Goal: Task Accomplishment & Management: Manage account settings

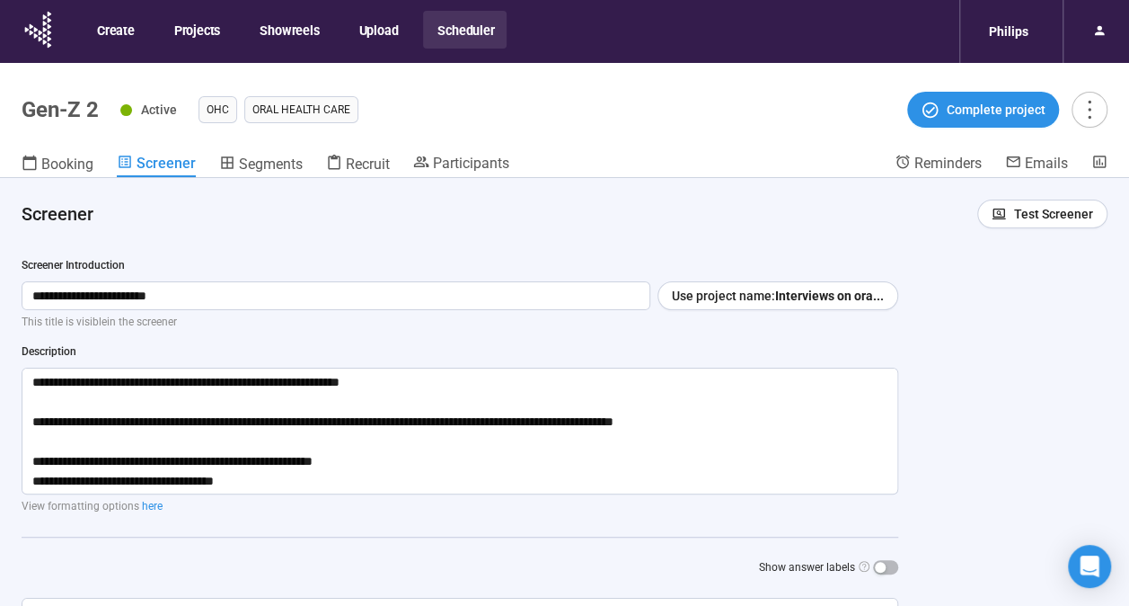
scroll to position [198, 0]
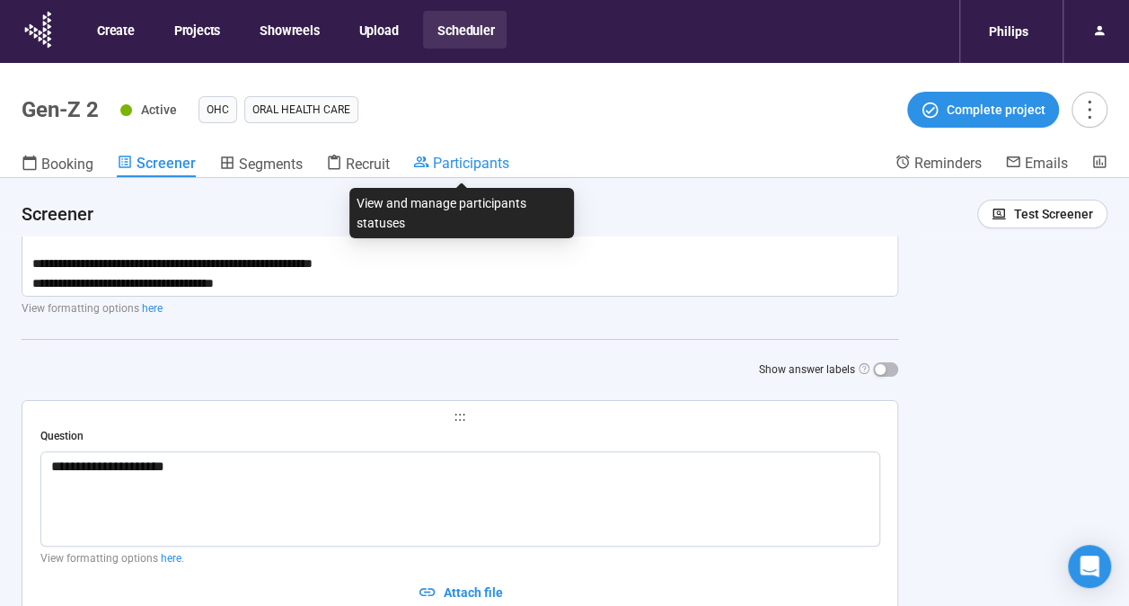
click at [423, 170] on div "Participants" at bounding box center [461, 163] width 96 height 18
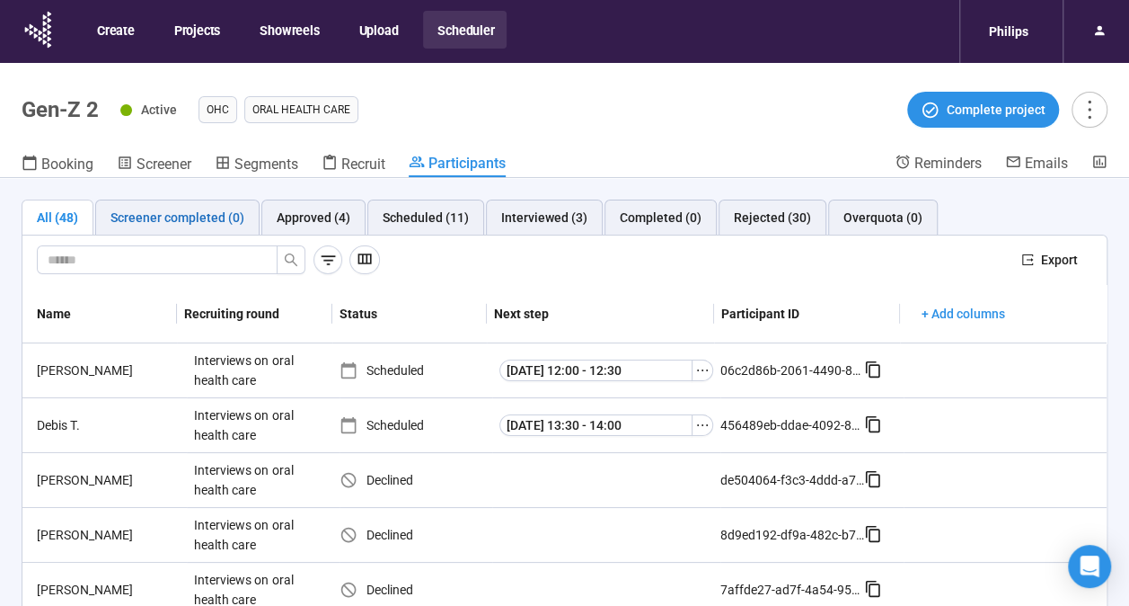
click at [199, 212] on div "Screener completed (0)" at bounding box center [178, 218] width 134 height 20
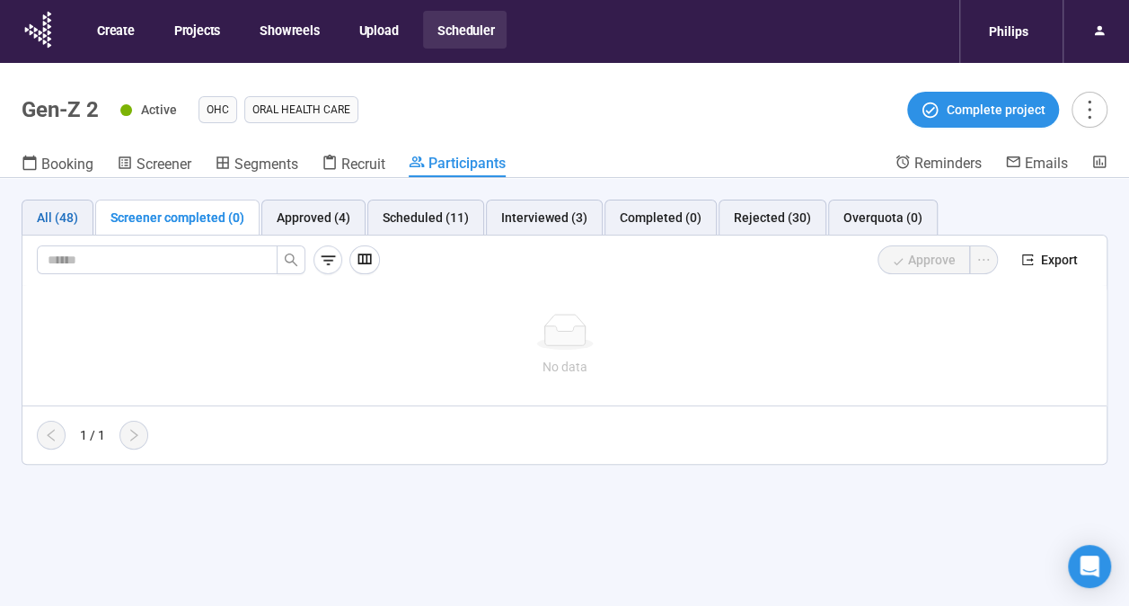
click at [66, 222] on div "All (48)" at bounding box center [57, 218] width 41 height 20
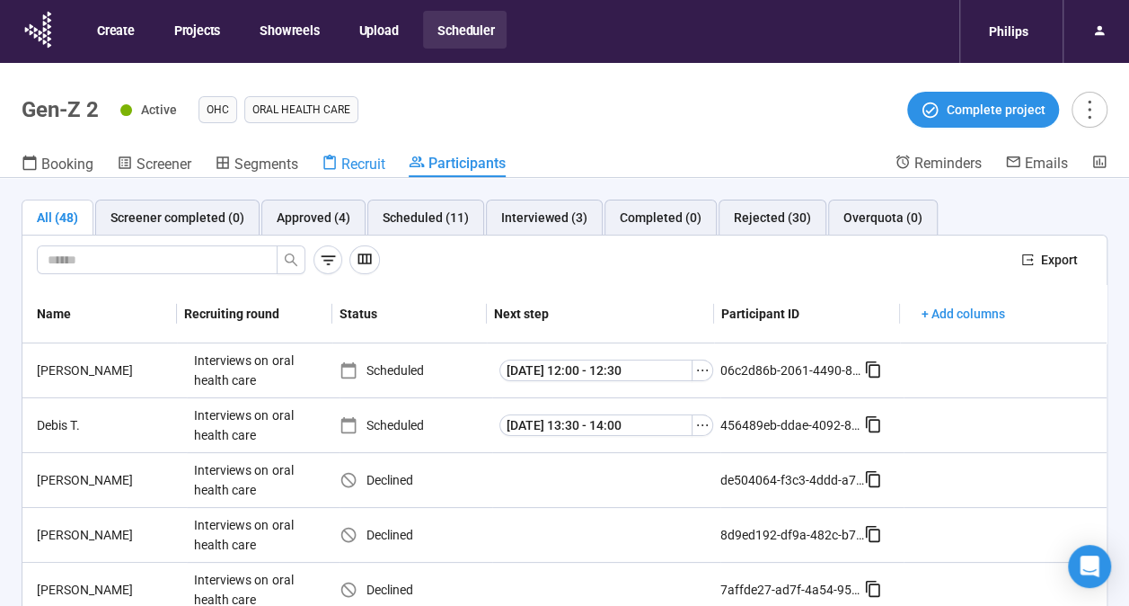
click at [367, 164] on span "Recruit" at bounding box center [363, 163] width 44 height 17
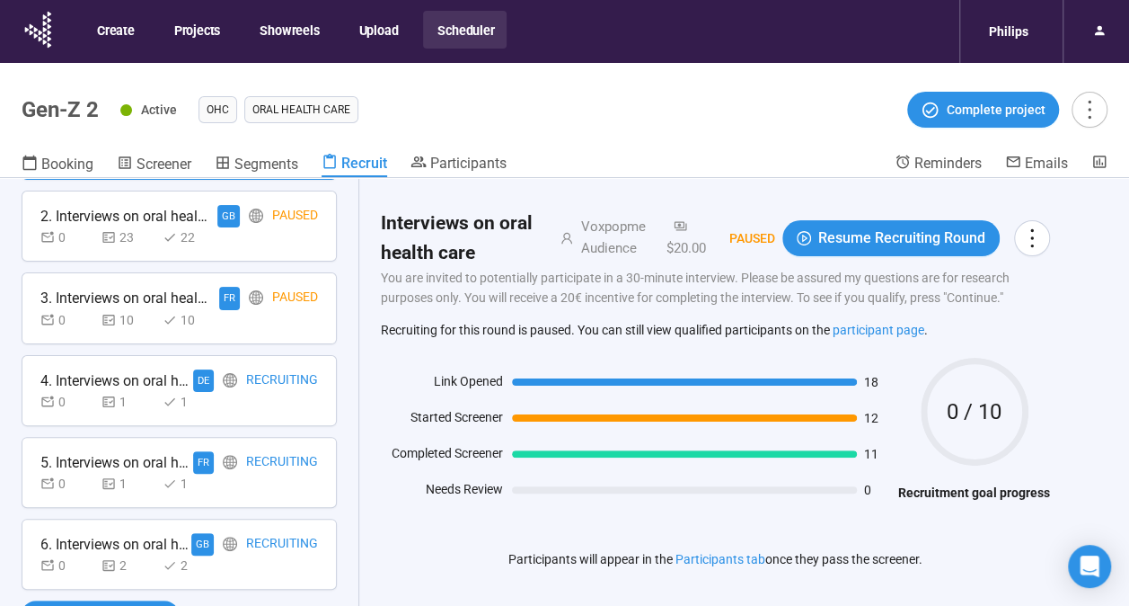
scroll to position [63, 0]
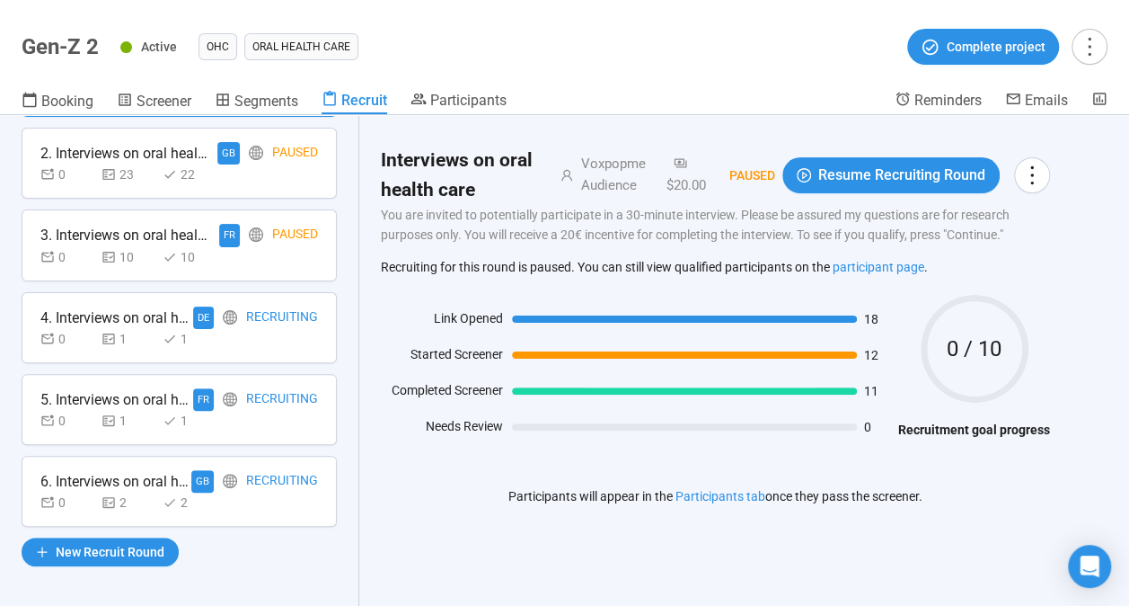
click at [248, 492] on div "0 2 2" at bounding box center [179, 502] width 278 height 20
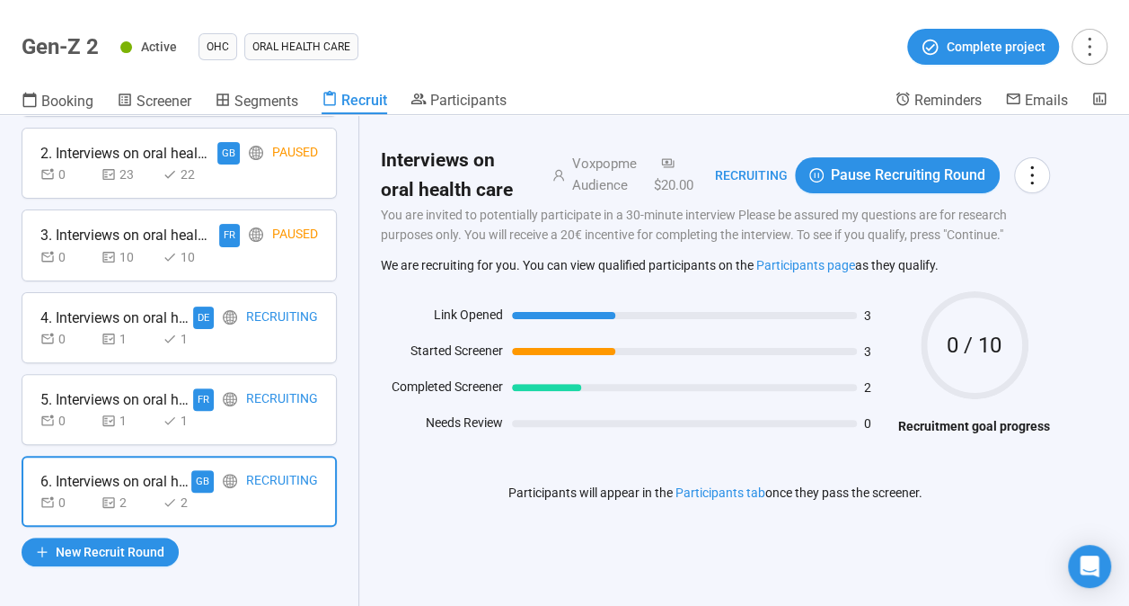
click at [284, 425] on div "0 1 1" at bounding box center [179, 421] width 278 height 20
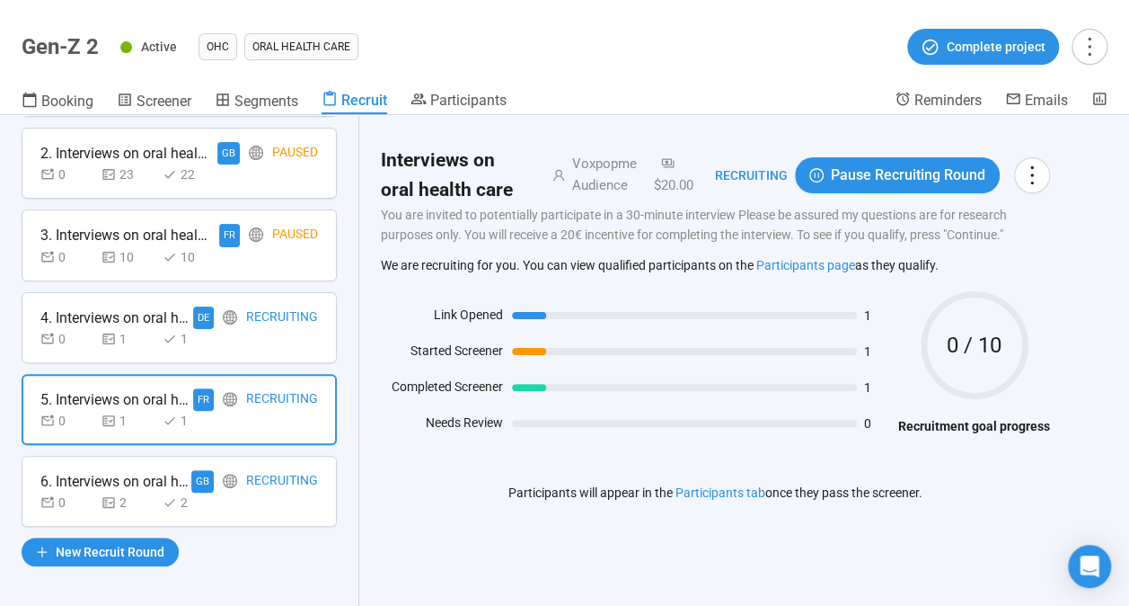
click at [268, 339] on div "0 1 1" at bounding box center [179, 339] width 278 height 20
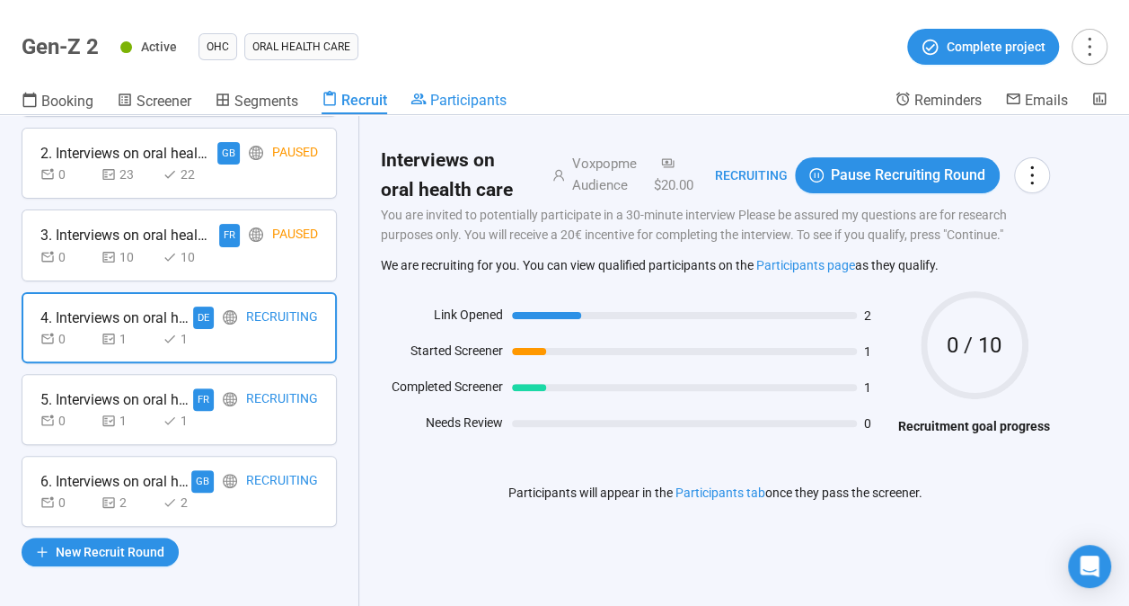
click at [458, 95] on span "Participants" at bounding box center [468, 100] width 76 height 17
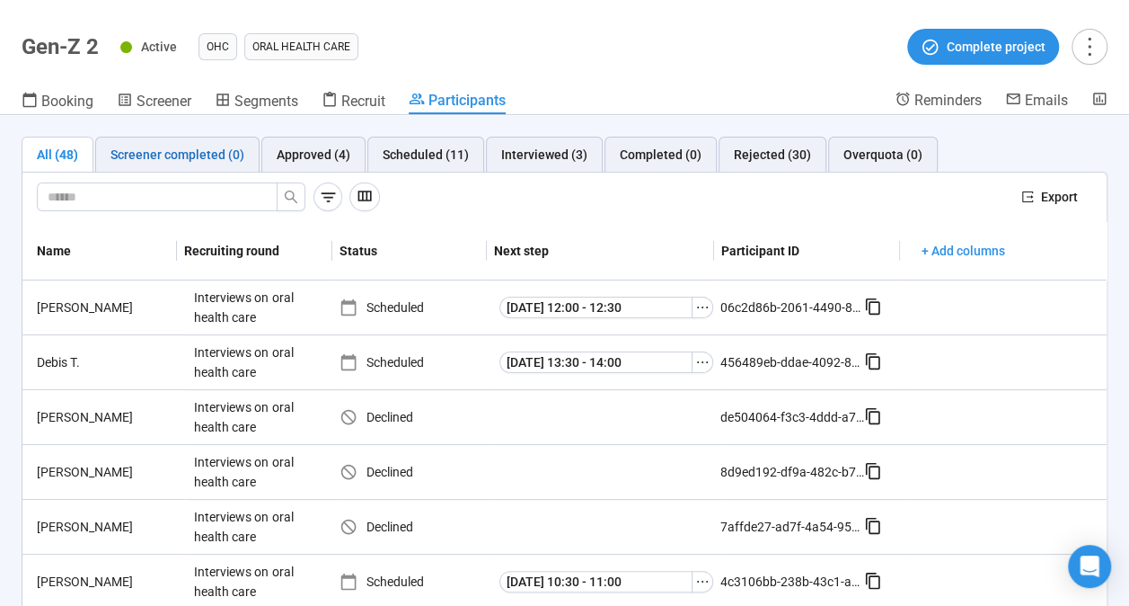
click at [208, 159] on div "Screener completed (0)" at bounding box center [178, 155] width 134 height 20
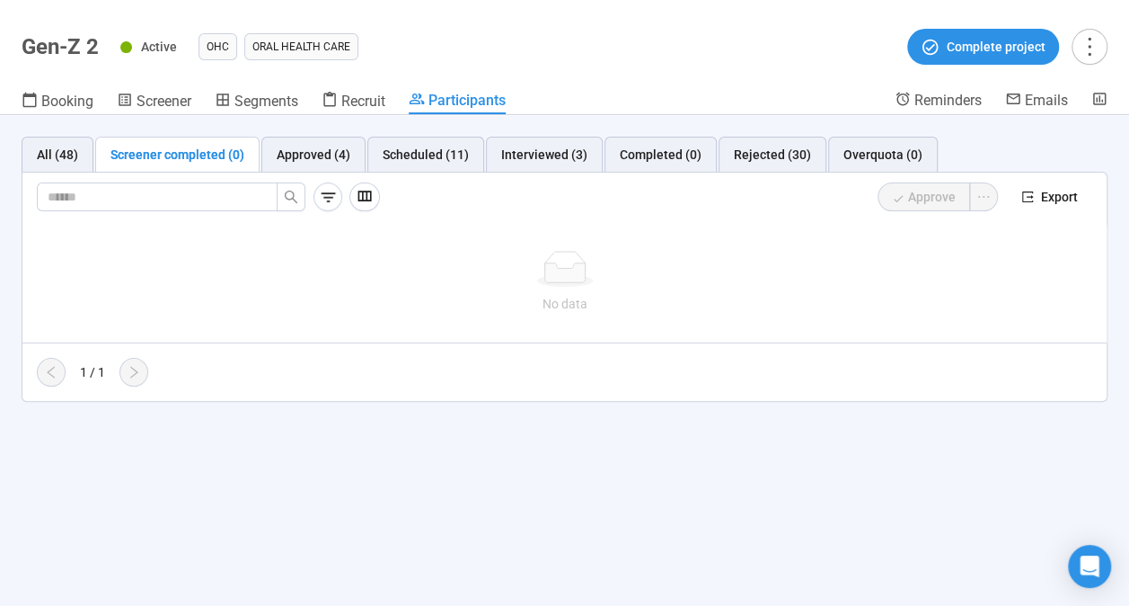
drag, startPoint x: 558, startPoint y: 337, endPoint x: 417, endPoint y: 303, distance: 145.1
click at [417, 303] on div "No data" at bounding box center [564, 304] width 1041 height 20
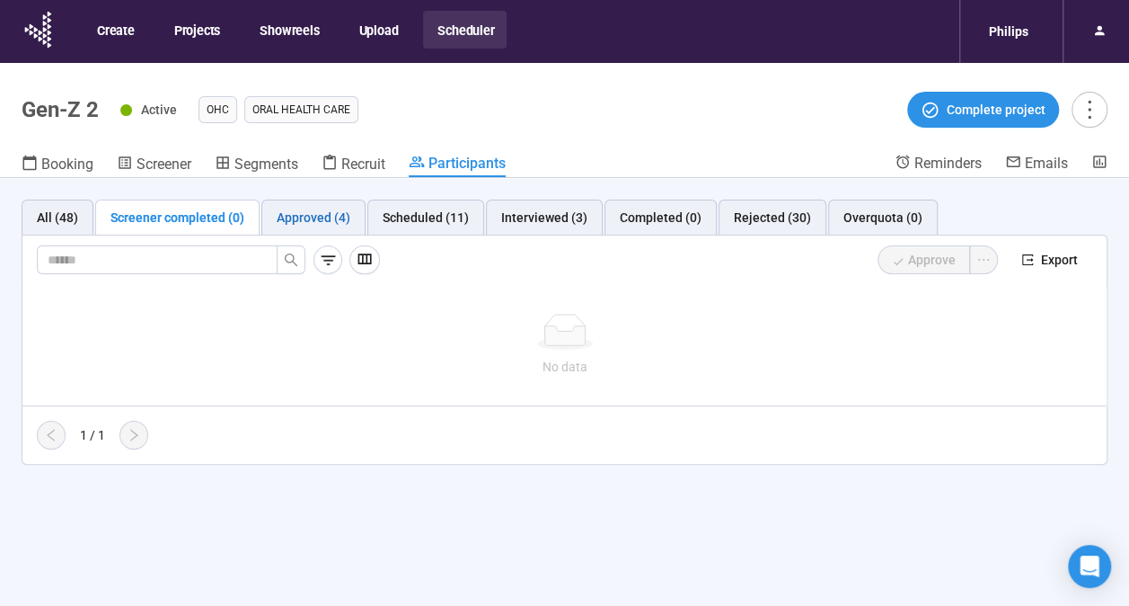
click at [301, 216] on div "Approved (4)" at bounding box center [314, 218] width 74 height 20
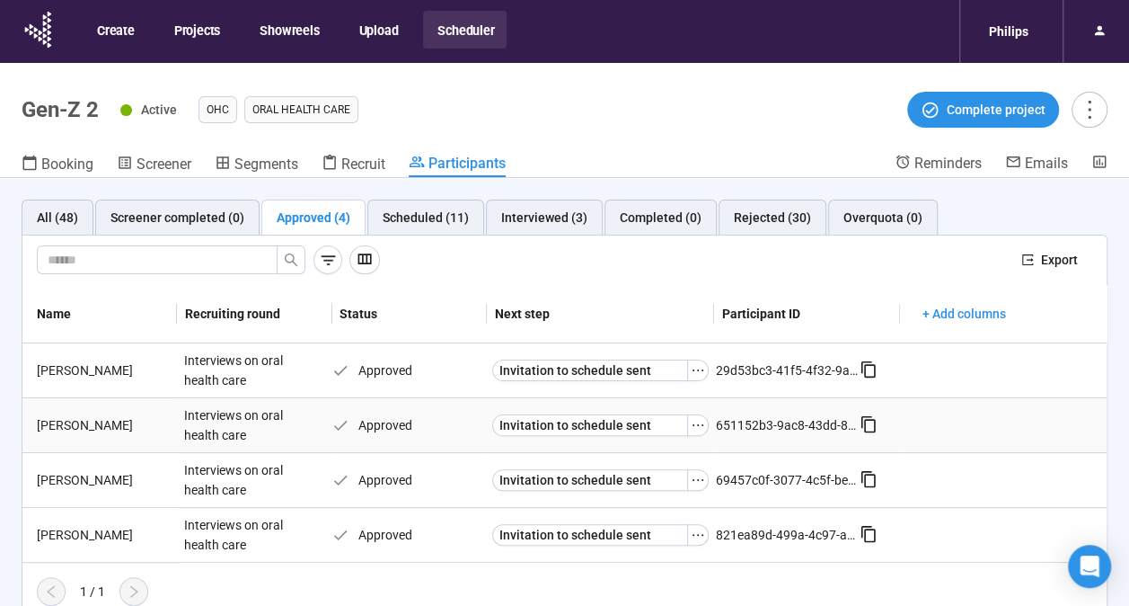
scroll to position [63, 0]
